Goal: Transaction & Acquisition: Book appointment/travel/reservation

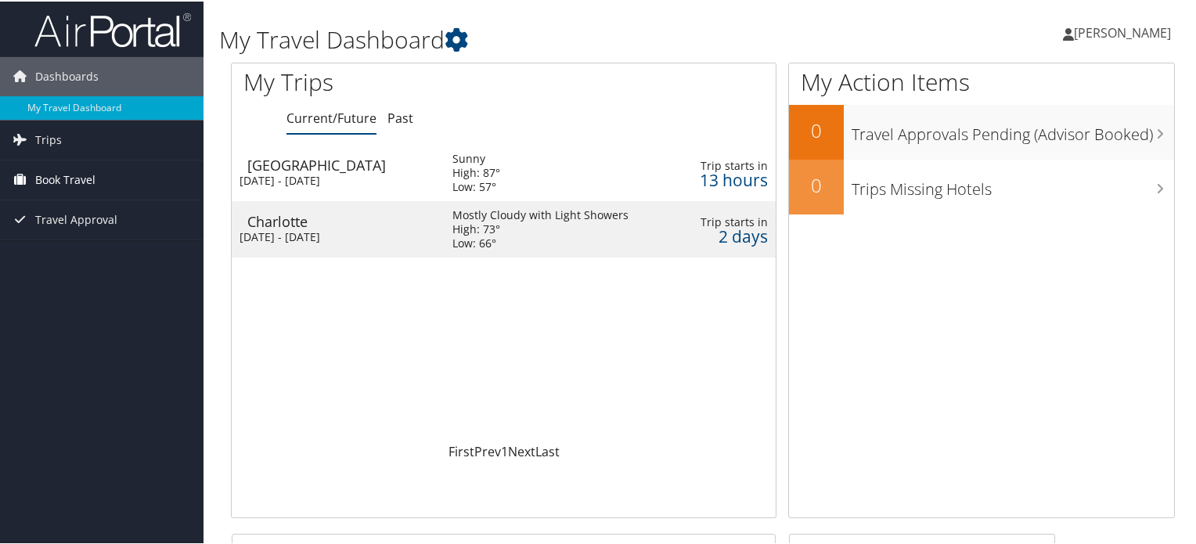
click at [121, 184] on link "Book Travel" at bounding box center [101, 178] width 203 height 39
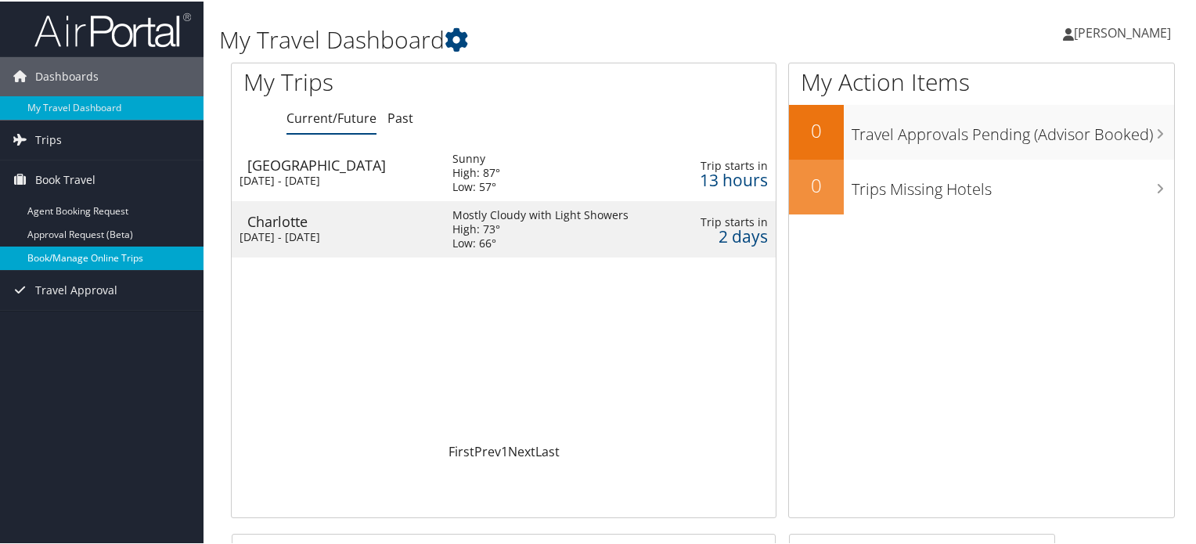
click at [113, 257] on link "Book/Manage Online Trips" at bounding box center [101, 256] width 203 height 23
